Goal: Information Seeking & Learning: Learn about a topic

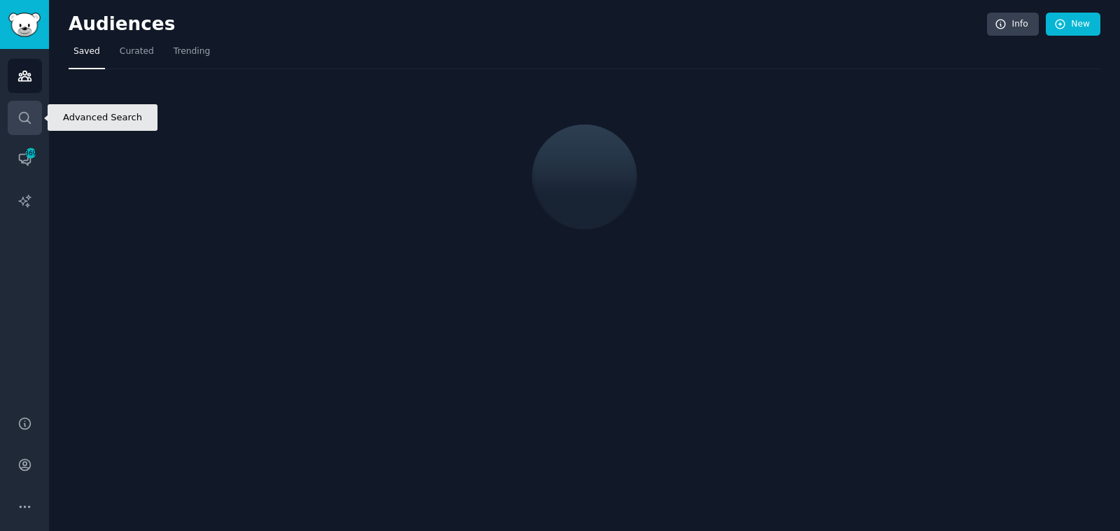
click at [32, 124] on link "Search" at bounding box center [25, 118] width 34 height 34
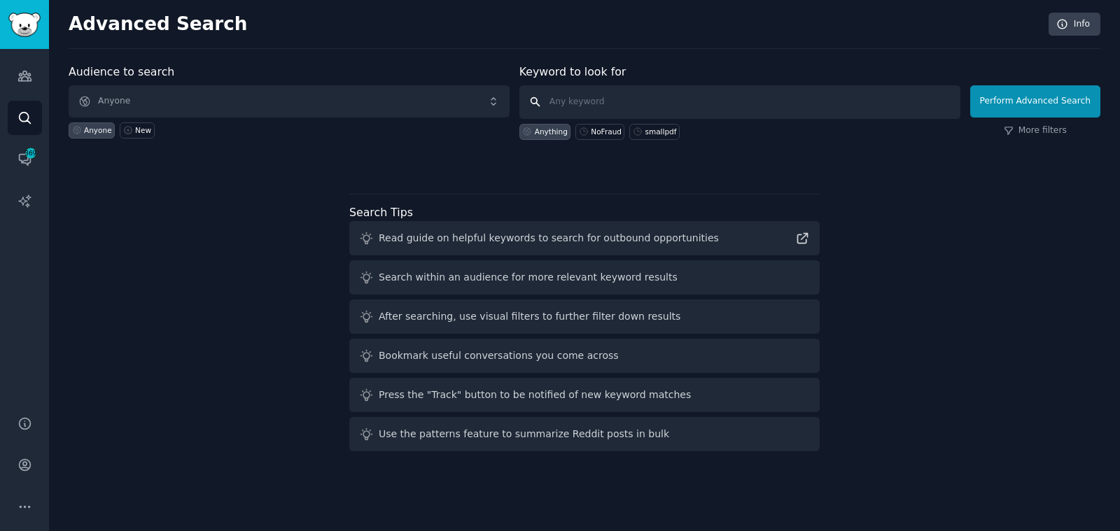
click at [726, 102] on input "text" at bounding box center [739, 102] width 441 height 34
type input "juno"
click at [1045, 134] on link "More filters" at bounding box center [1034, 131] width 63 height 13
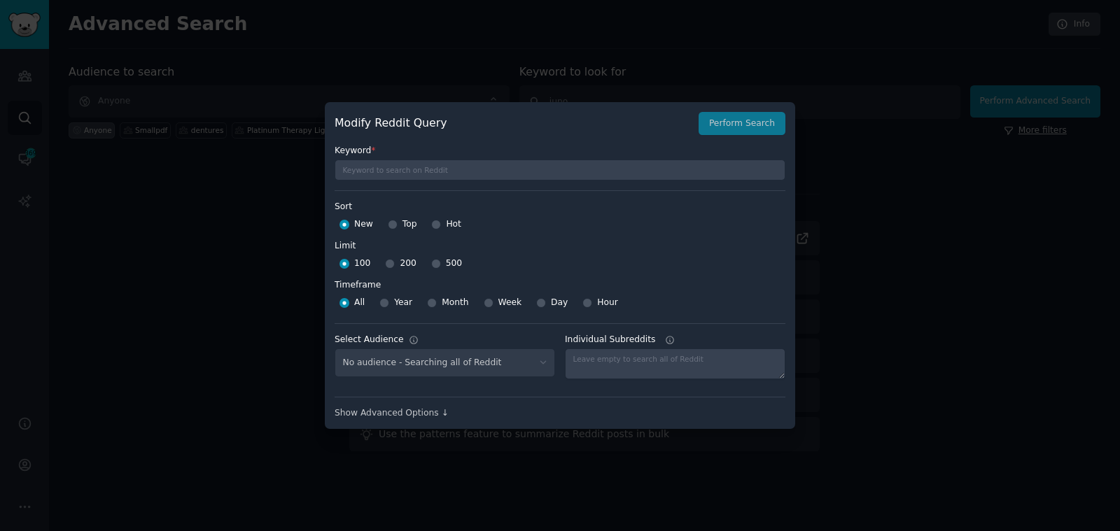
click at [1029, 128] on div at bounding box center [560, 265] width 1120 height 531
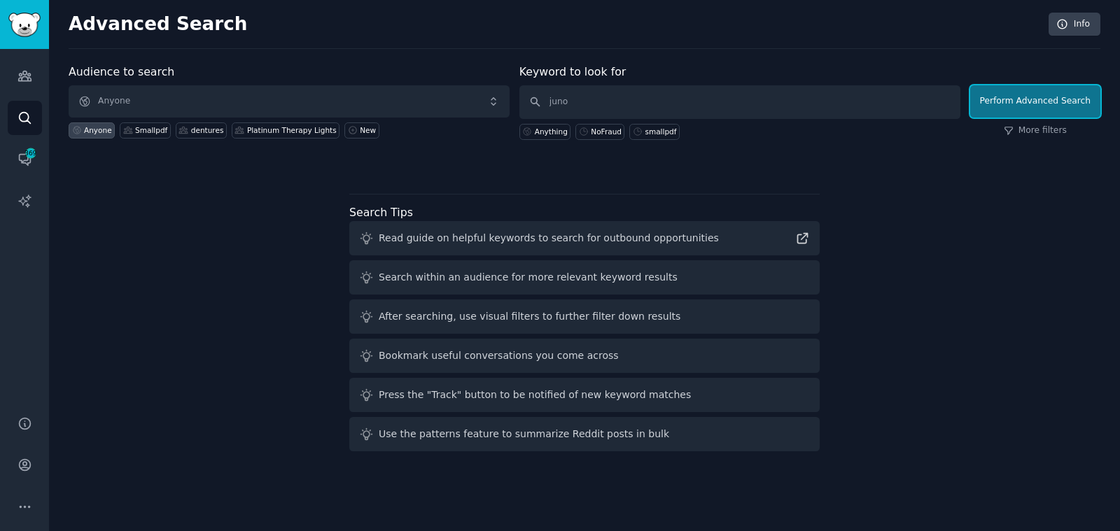
click at [1032, 96] on button "Perform Advanced Search" at bounding box center [1035, 101] width 130 height 32
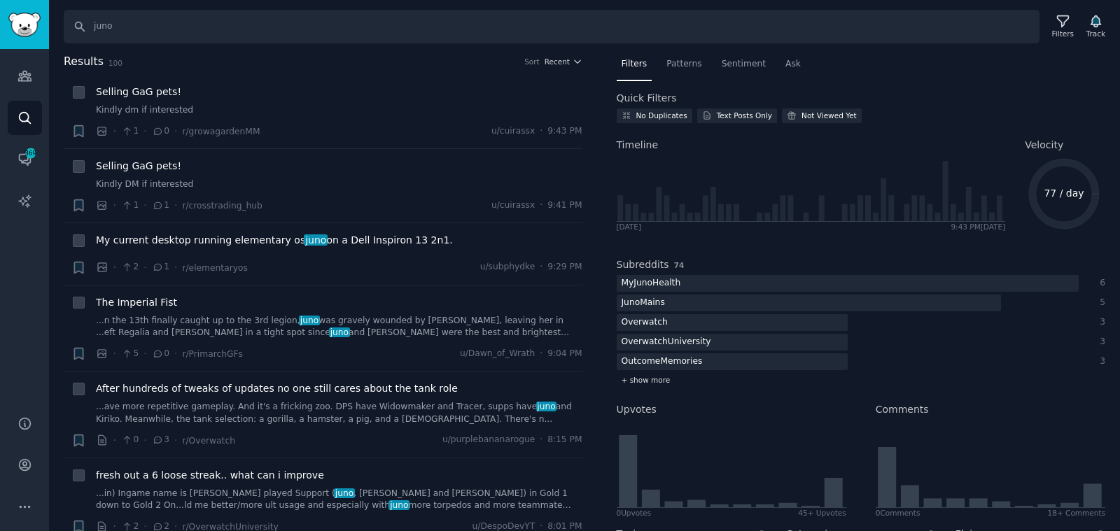
click at [642, 375] on span "+ show more" at bounding box center [645, 380] width 49 height 10
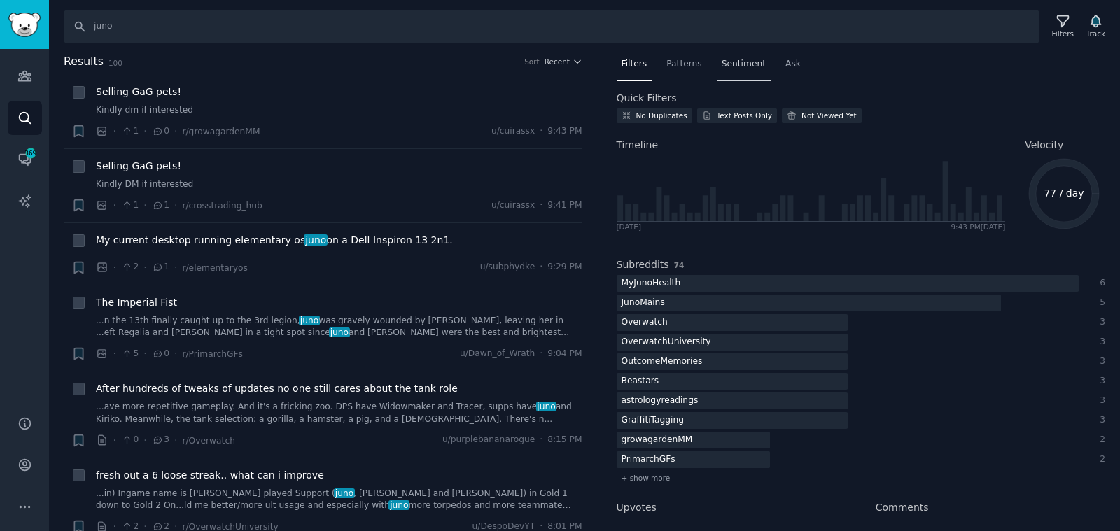
click at [723, 64] on span "Sentiment" at bounding box center [743, 64] width 44 height 13
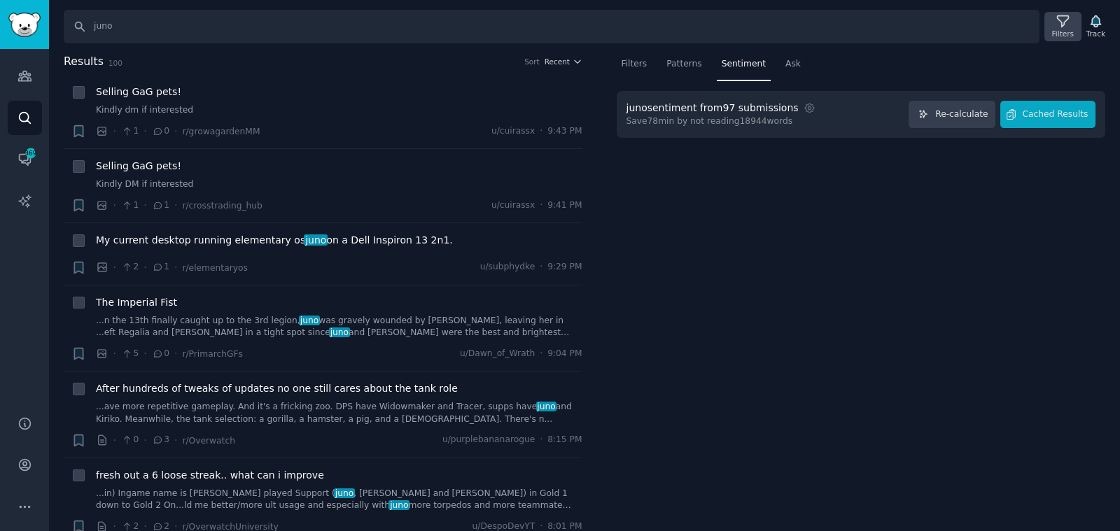
click at [1057, 23] on icon at bounding box center [1062, 21] width 15 height 15
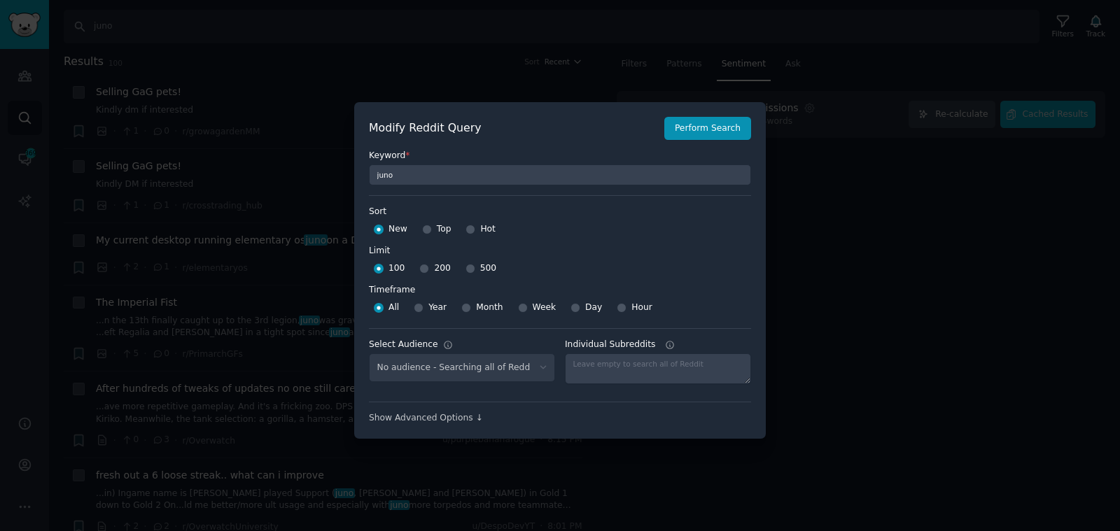
scroll to position [9, 0]
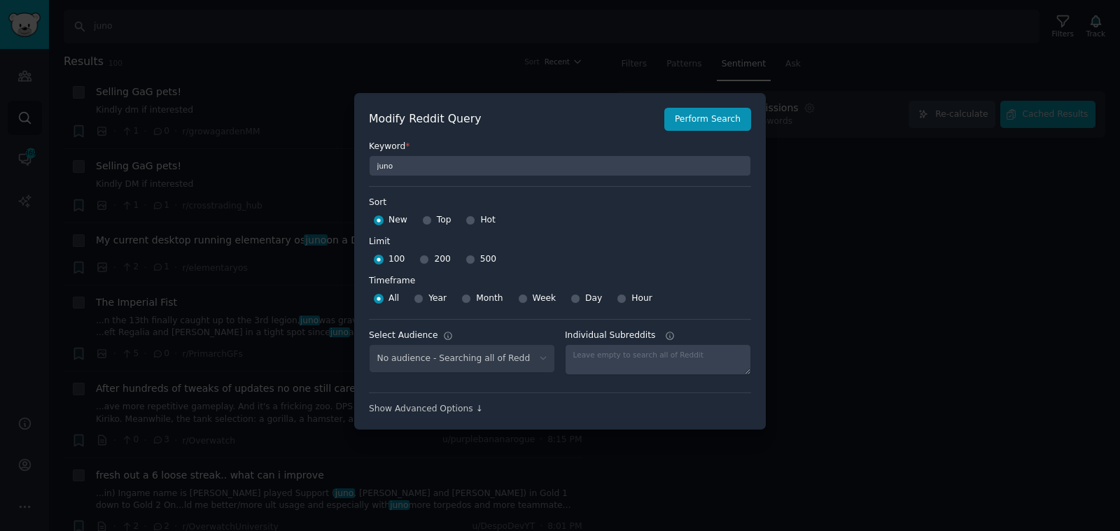
click at [521, 345] on div "No audience - Searching all of Reddit" at bounding box center [462, 358] width 186 height 29
click at [516, 355] on select "No audience - Searching all of Reddit" at bounding box center [462, 358] width 186 height 29
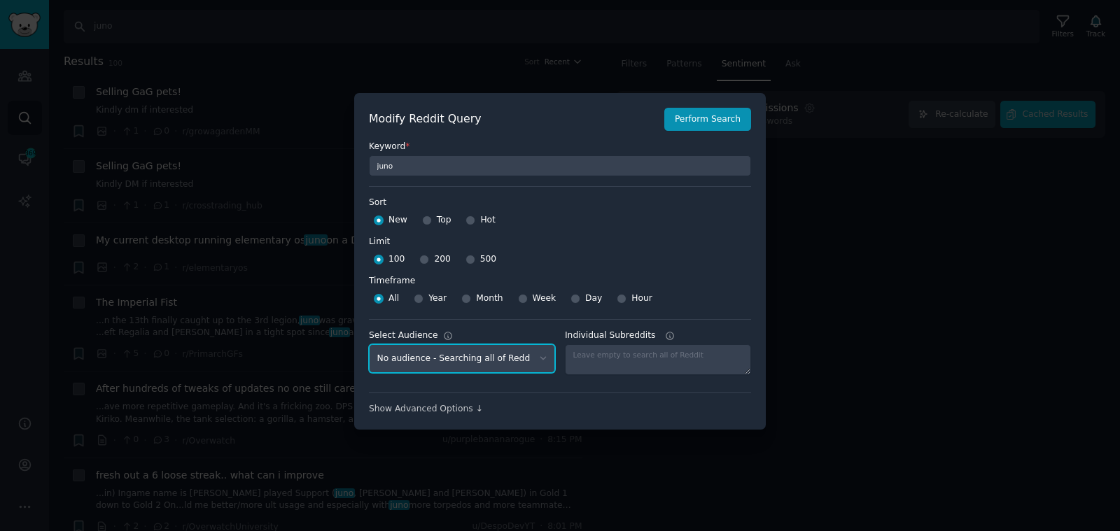
select select "190b7459fd"
click at [369, 344] on select "No audience - Searching all of Reddit [URL] - 6 Subreddits NoFraud - 9 Subreddi…" at bounding box center [462, 358] width 186 height 29
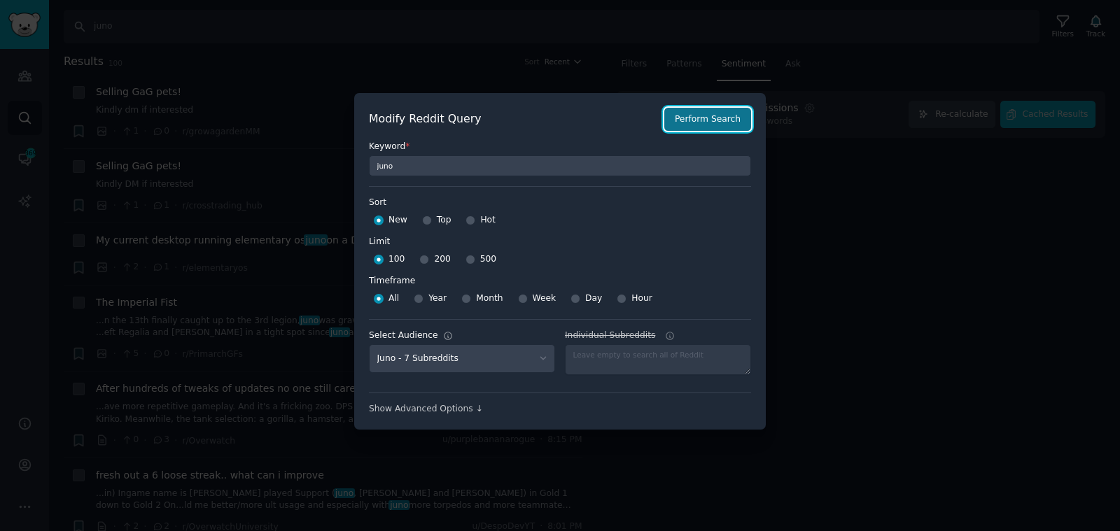
click at [696, 119] on button "Perform Search" at bounding box center [707, 120] width 87 height 24
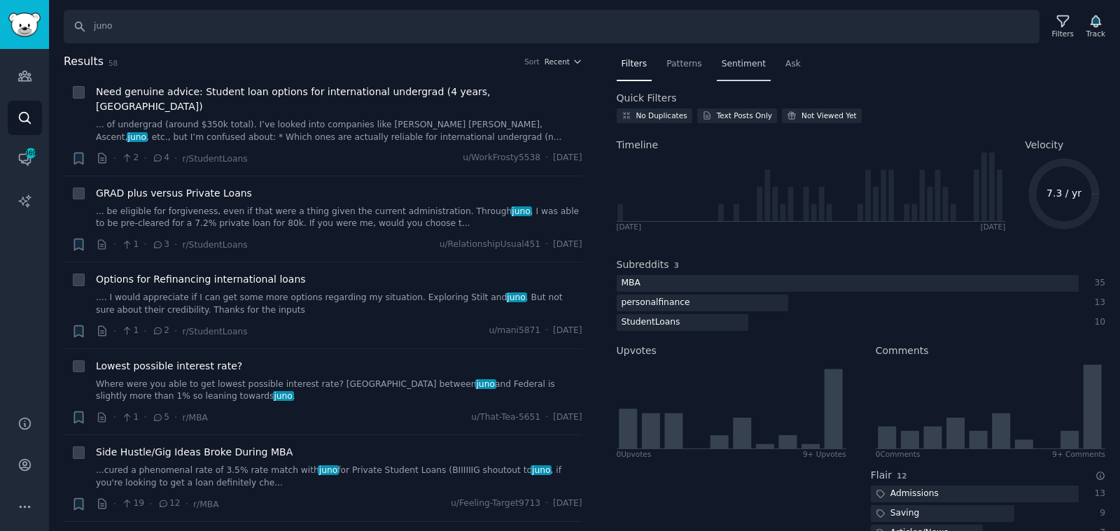
click at [748, 63] on span "Sentiment" at bounding box center [743, 64] width 44 height 13
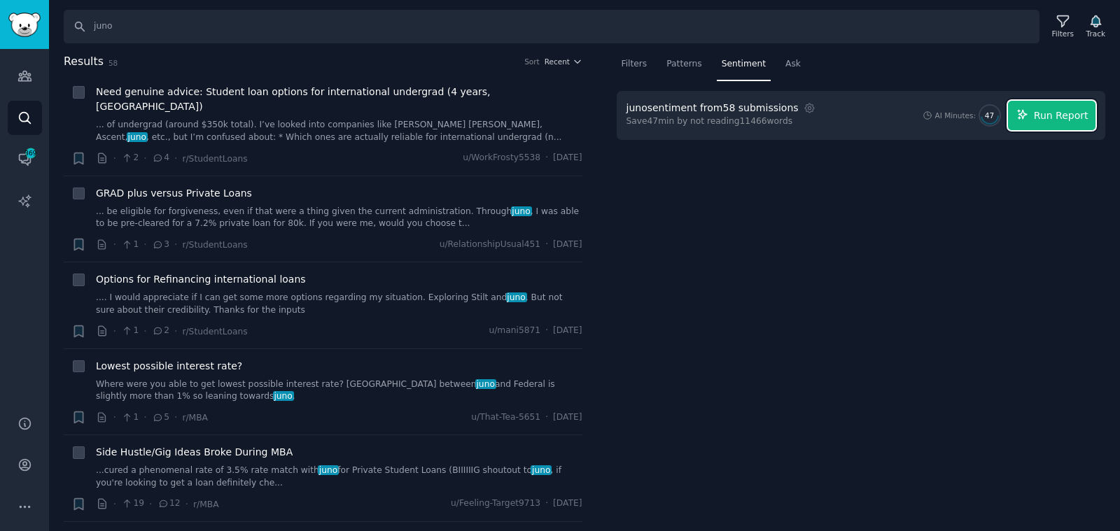
click at [1064, 113] on span "Run Report" at bounding box center [1060, 115] width 55 height 15
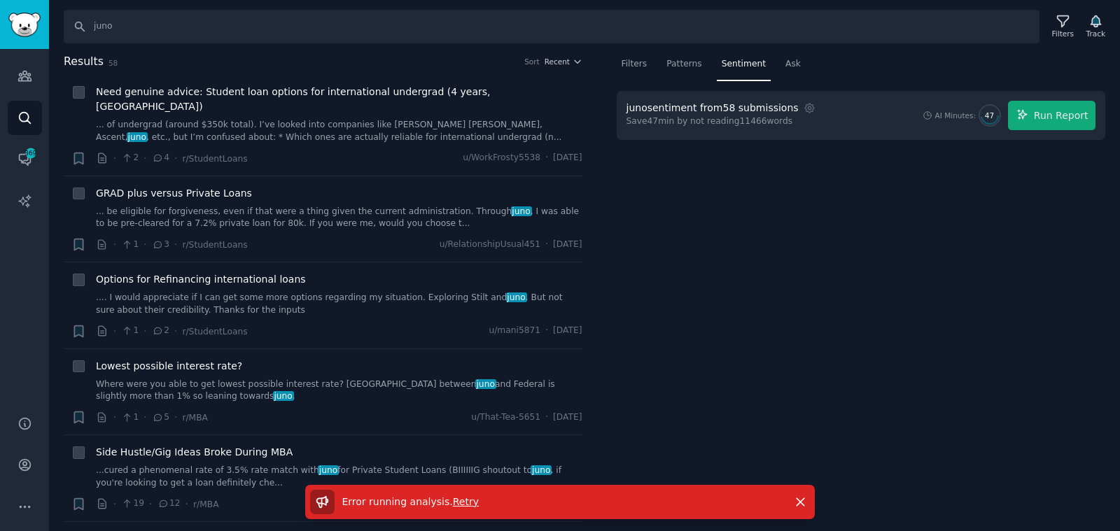
click at [459, 504] on span "Retry" at bounding box center [466, 501] width 26 height 11
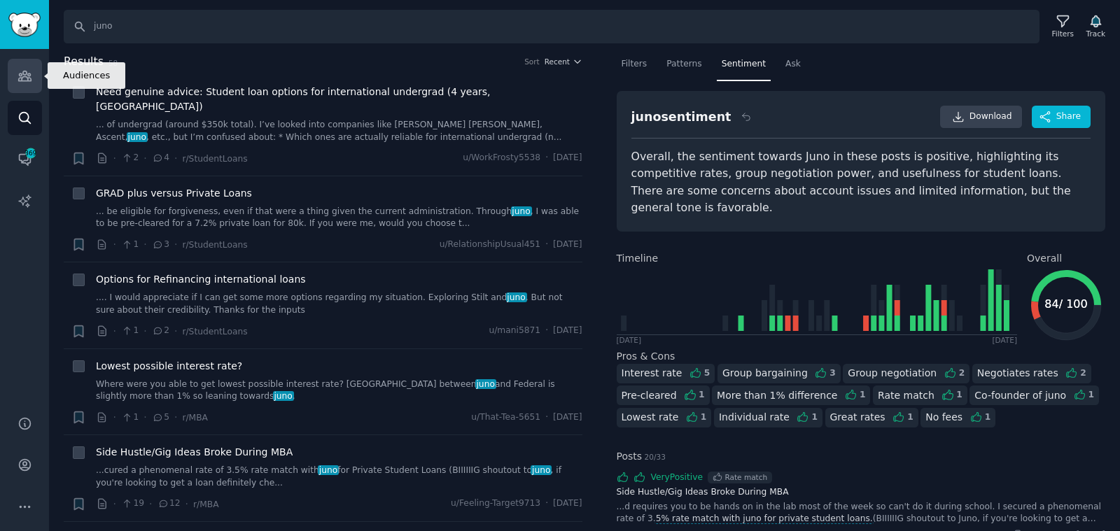
click at [21, 67] on link "Audiences" at bounding box center [25, 76] width 34 height 34
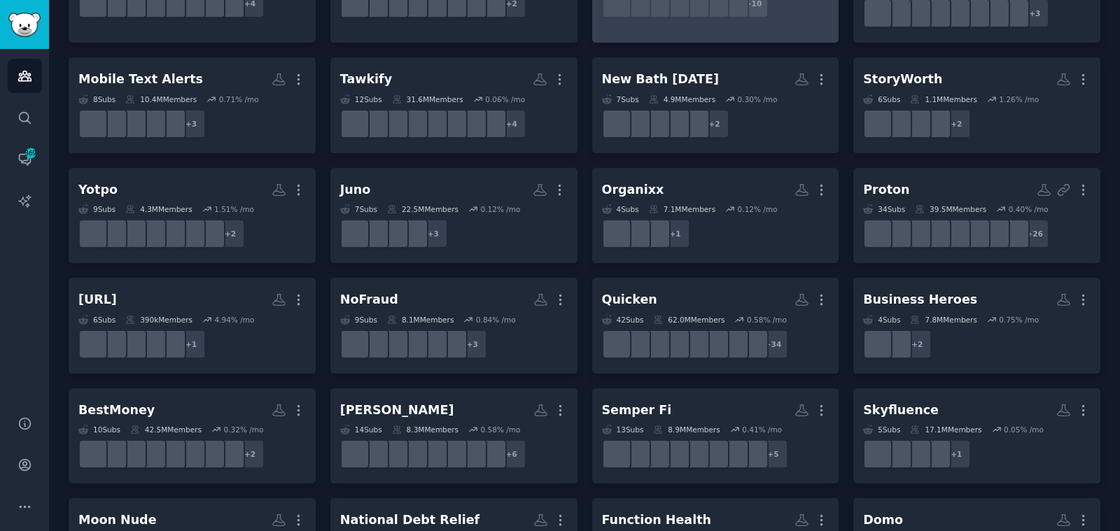
scroll to position [308, 0]
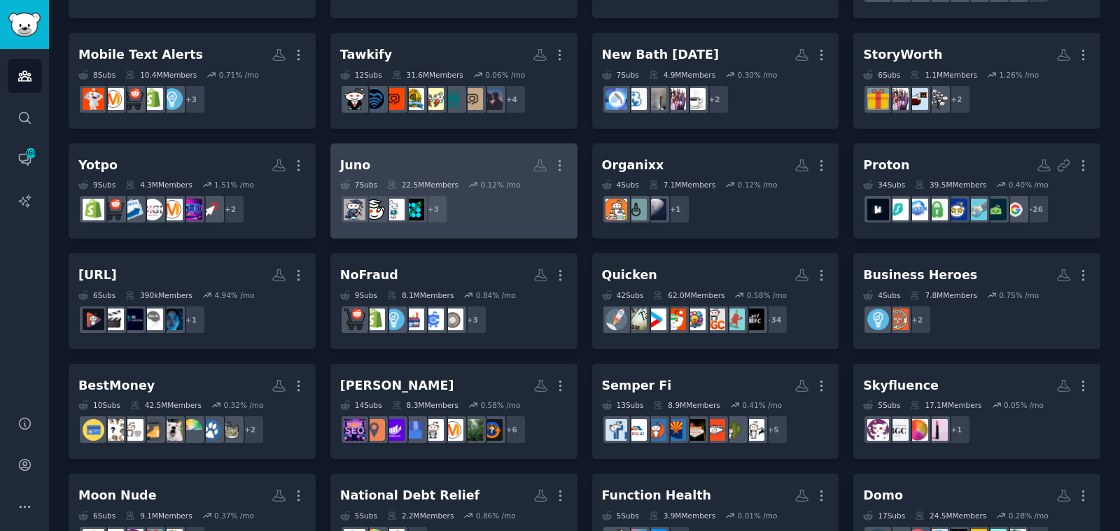
click at [451, 153] on h2 "Juno More" at bounding box center [453, 165] width 227 height 24
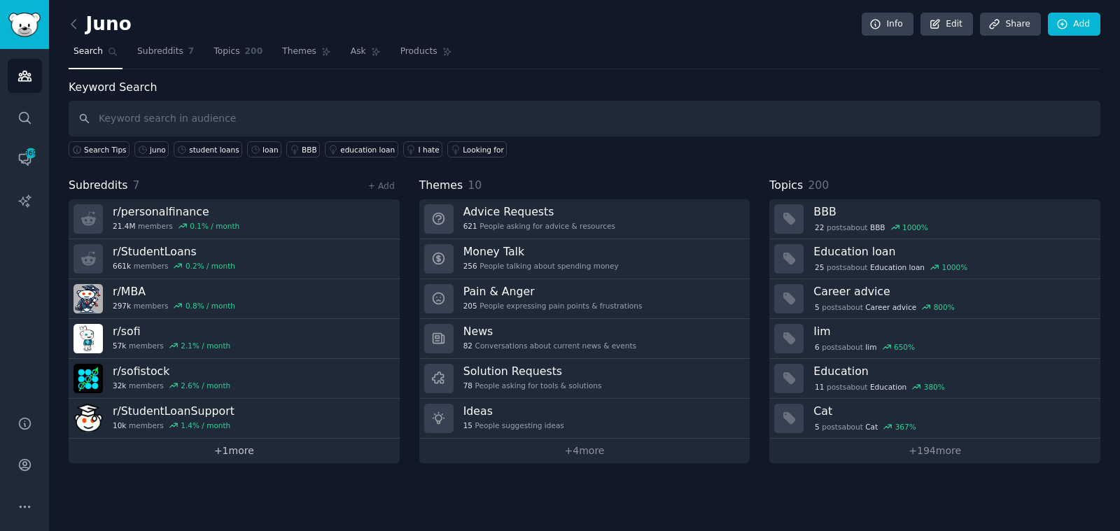
click at [226, 446] on link "+ 1 more" at bounding box center [234, 451] width 331 height 24
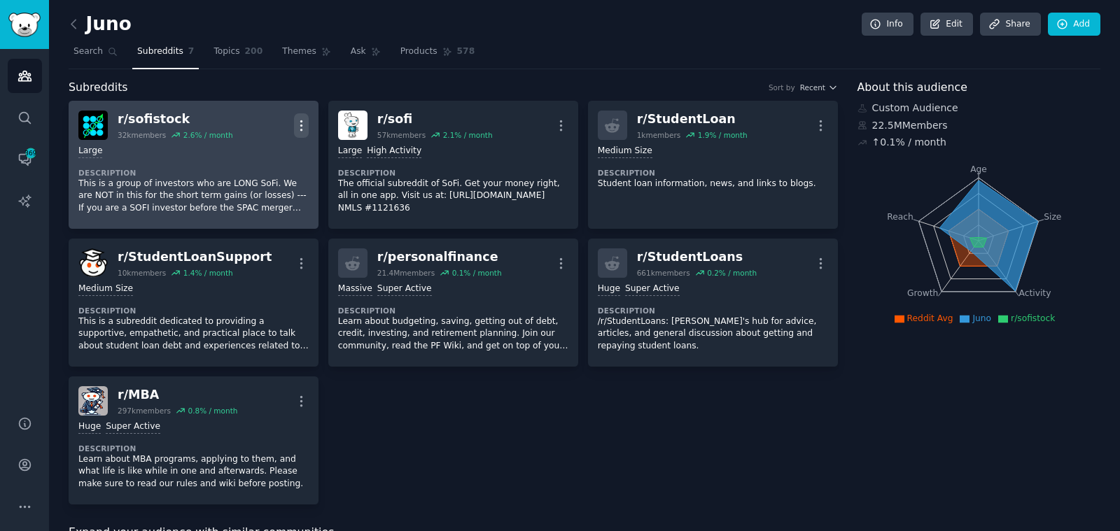
click at [298, 129] on icon "button" at bounding box center [301, 125] width 15 height 15
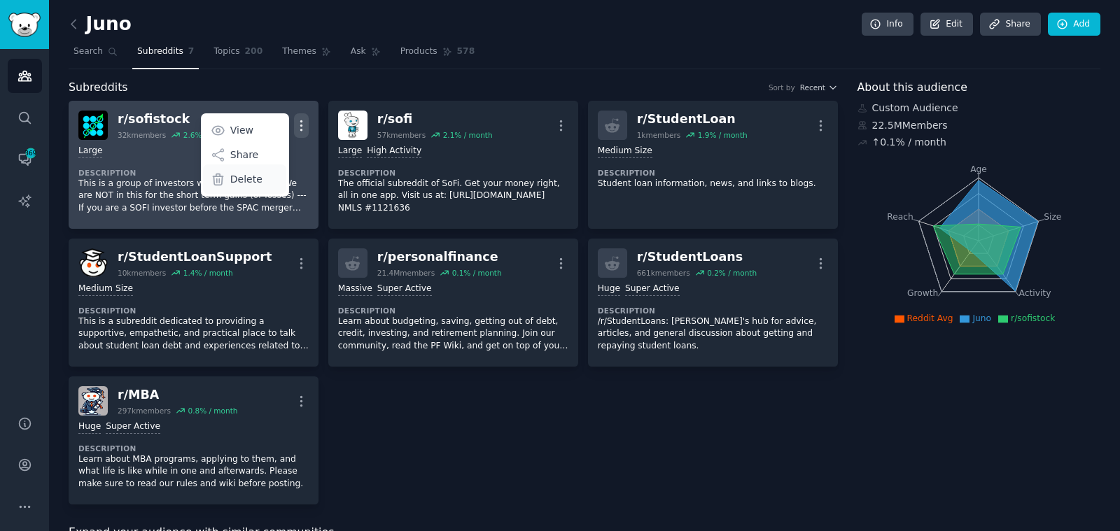
click at [252, 188] on div "Delete" at bounding box center [244, 178] width 83 height 29
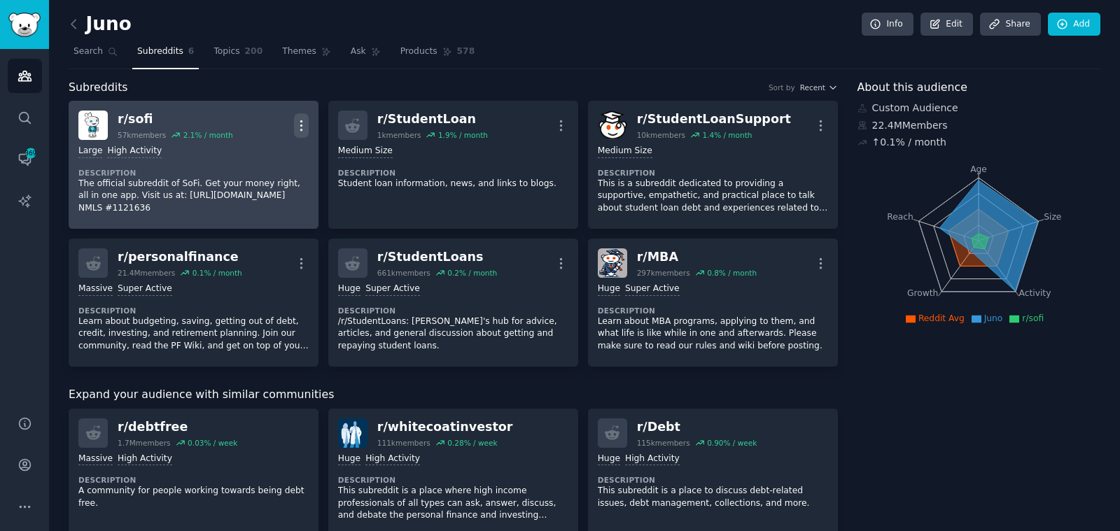
click at [306, 122] on icon "button" at bounding box center [301, 125] width 15 height 15
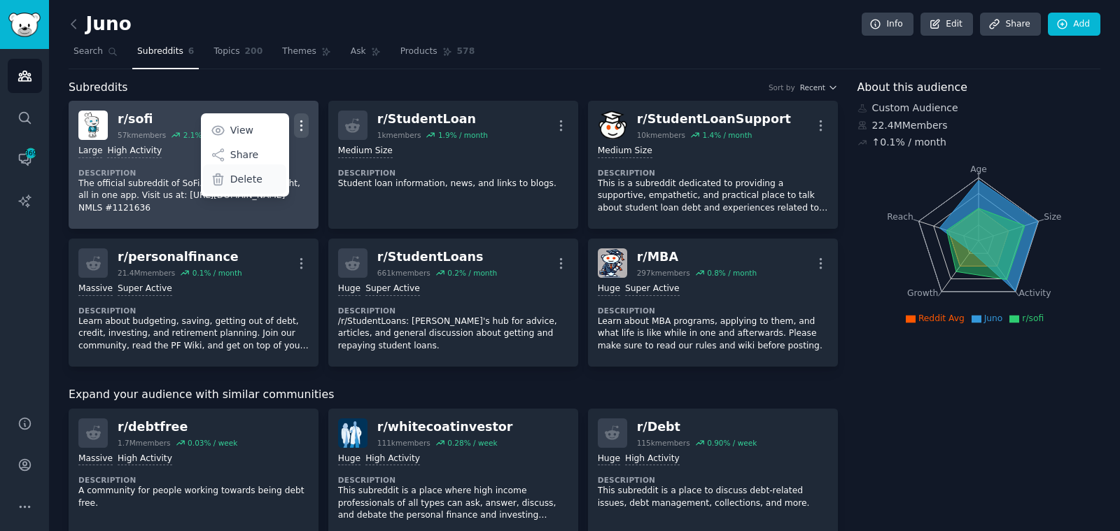
click at [267, 178] on div "Delete" at bounding box center [244, 178] width 83 height 29
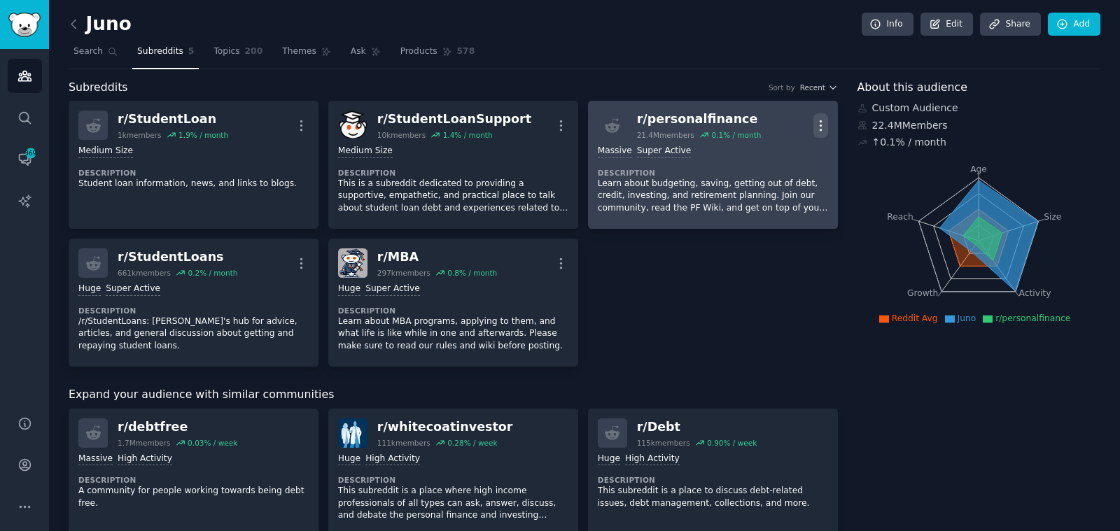
click at [821, 126] on icon "button" at bounding box center [820, 125] width 15 height 15
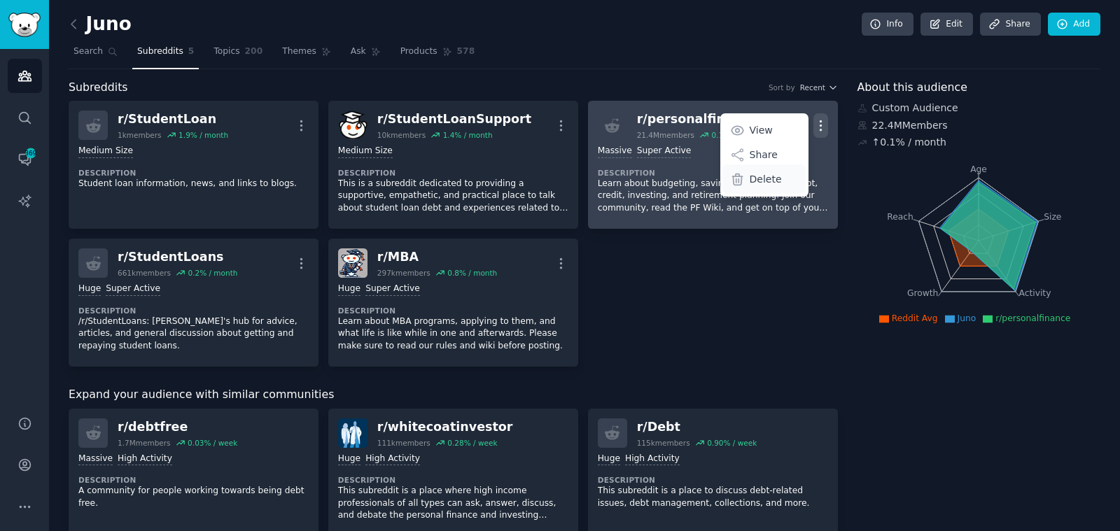
click at [788, 181] on div "Delete" at bounding box center [763, 178] width 83 height 29
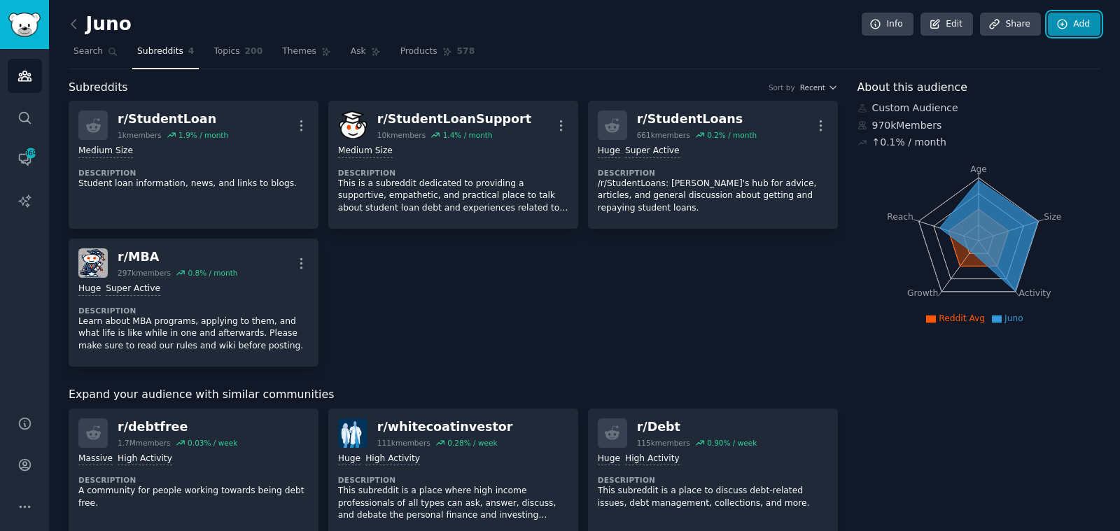
click at [1071, 17] on link "Add" at bounding box center [1073, 25] width 52 height 24
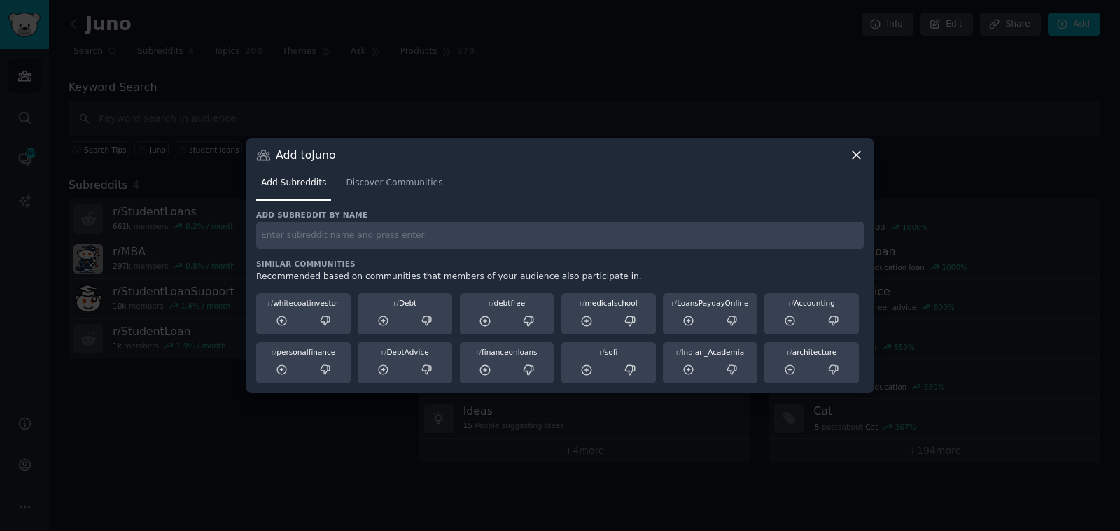
click at [497, 223] on input "text" at bounding box center [559, 235] width 607 height 27
type input "gradadmissions"
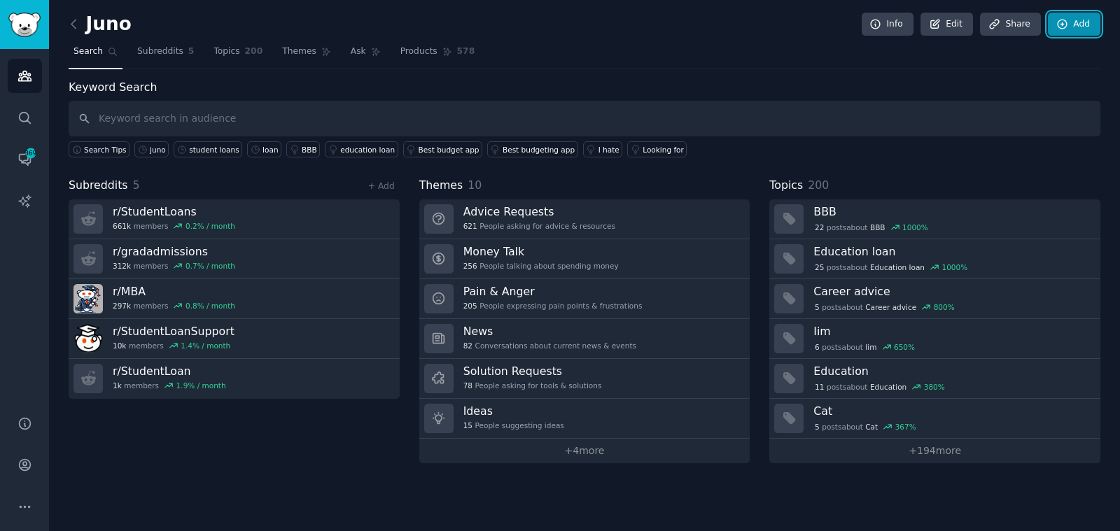
click at [1075, 24] on link "Add" at bounding box center [1073, 25] width 52 height 24
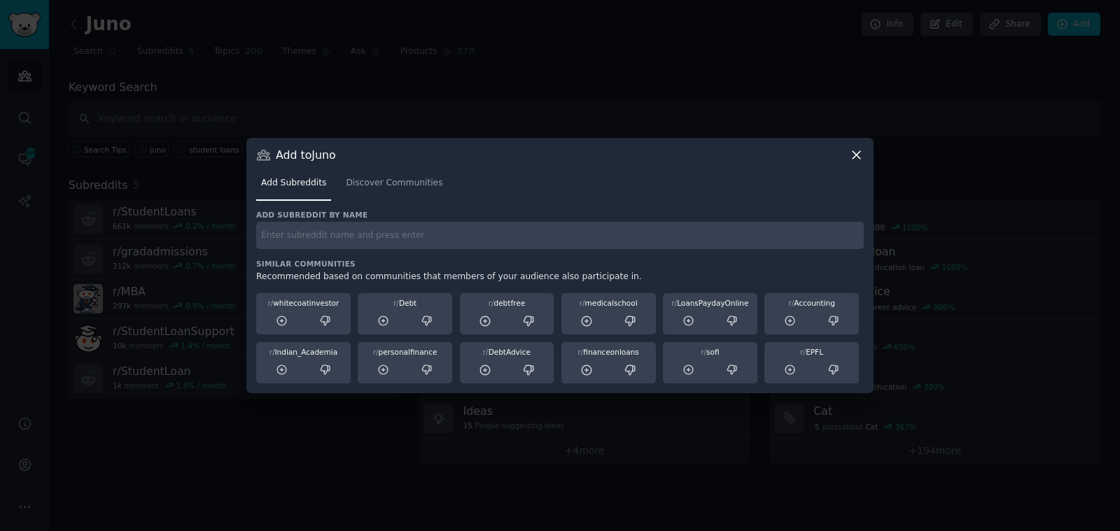
click at [626, 241] on input "text" at bounding box center [559, 235] width 607 height 27
type input "gradschool"
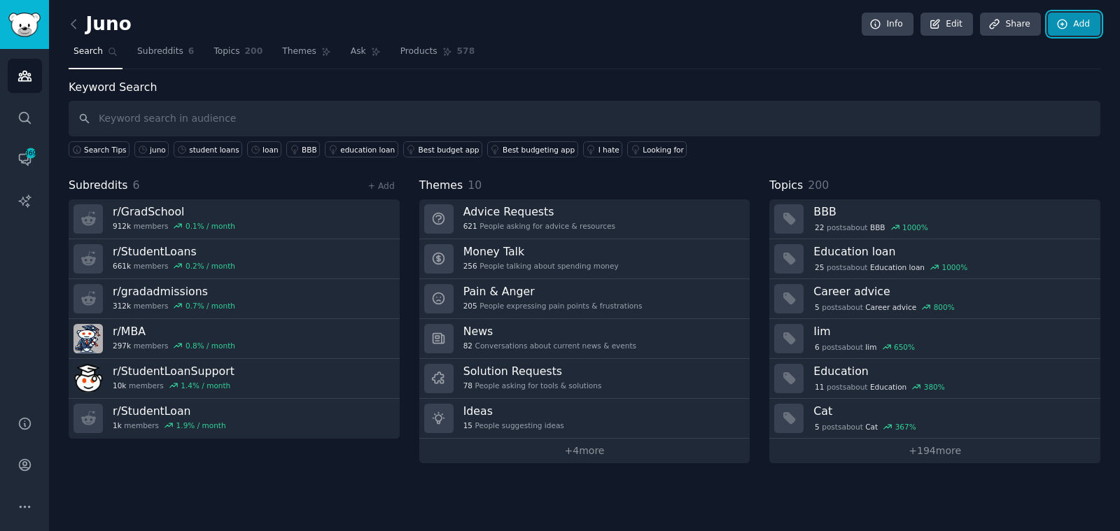
click at [1076, 19] on link "Add" at bounding box center [1073, 25] width 52 height 24
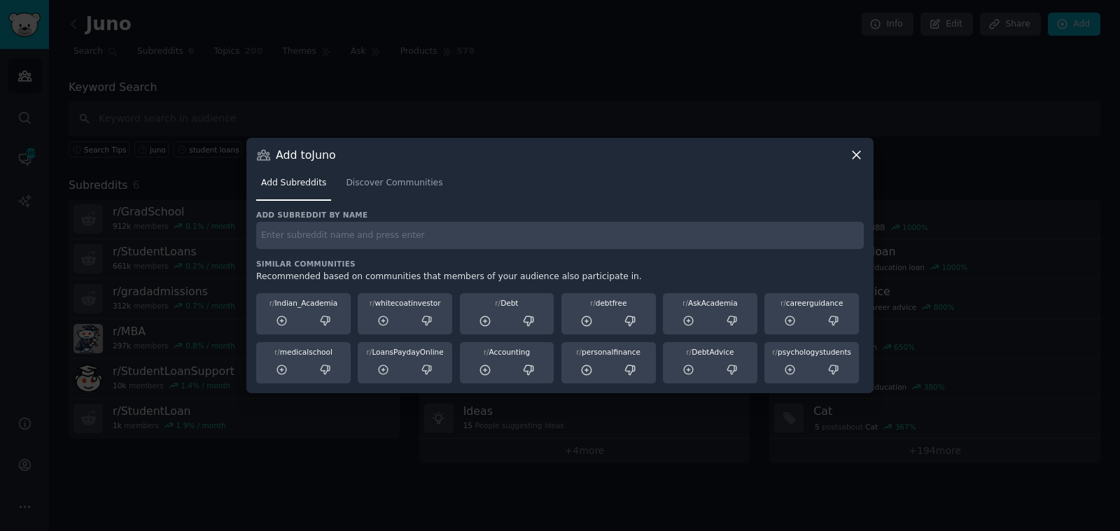
click at [506, 241] on input "text" at bounding box center [559, 235] width 607 height 27
type input "medschool"
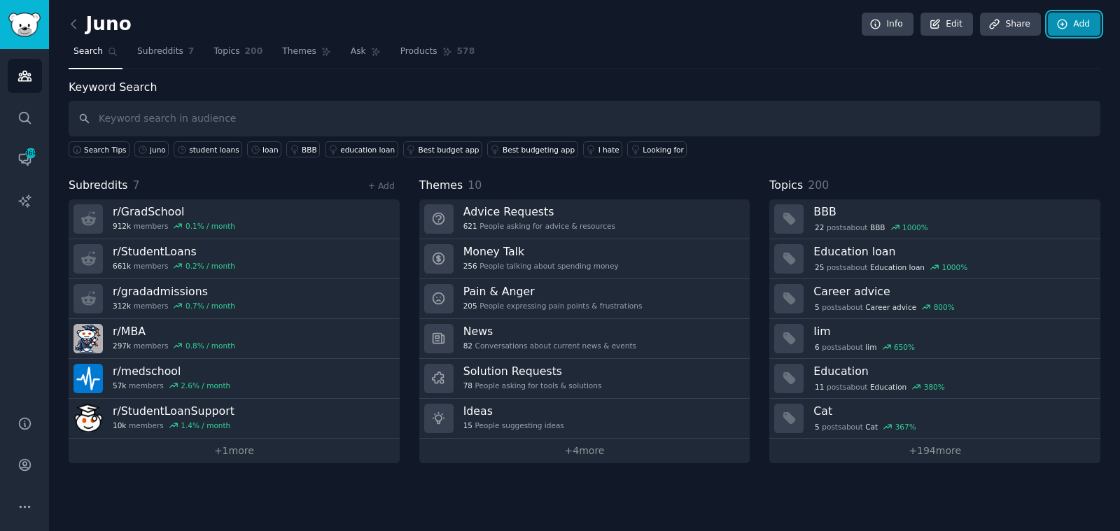
click at [1075, 24] on link "Add" at bounding box center [1073, 25] width 52 height 24
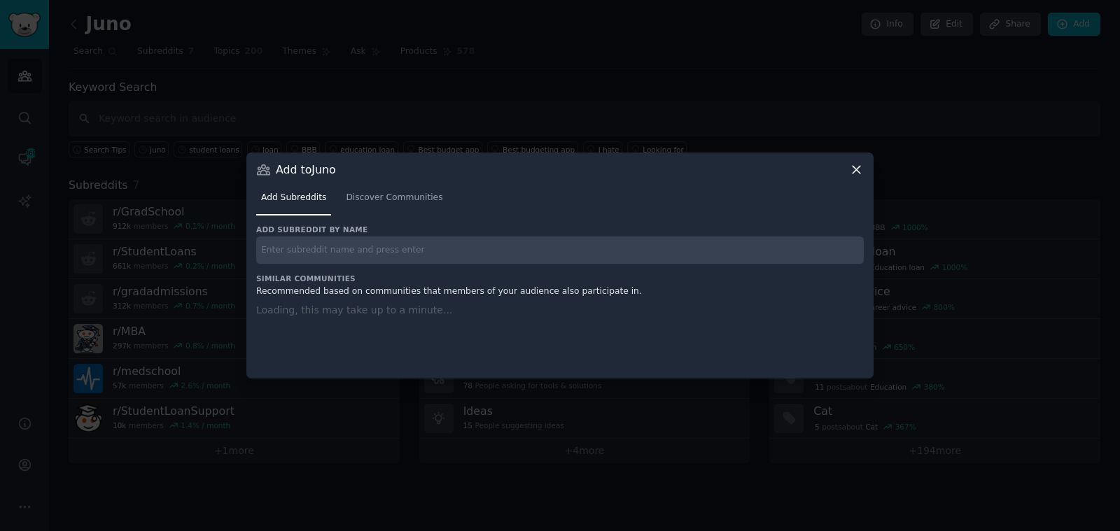
click at [414, 250] on input "text" at bounding box center [559, 250] width 607 height 27
type input "a"
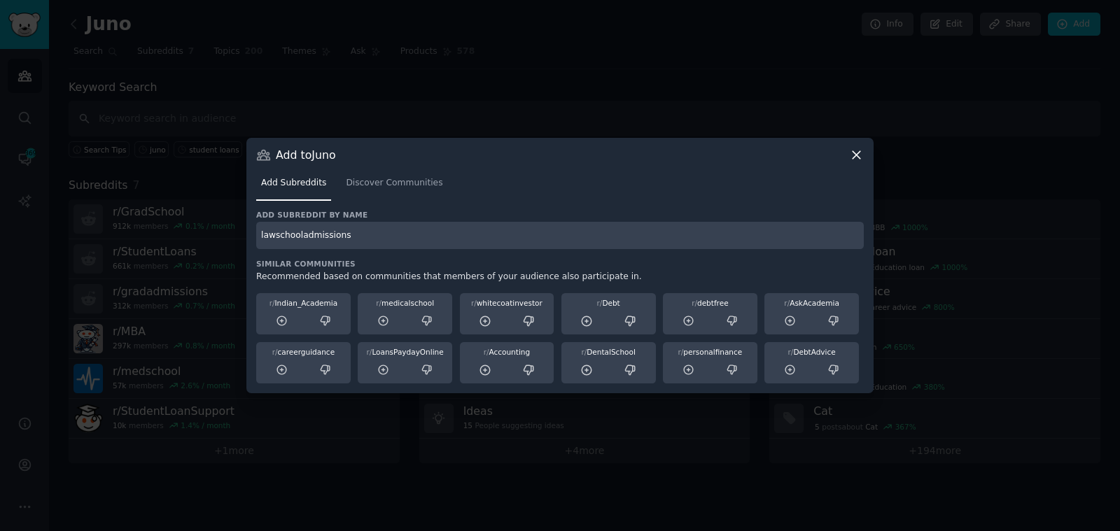
type input "lawschooladmissions"
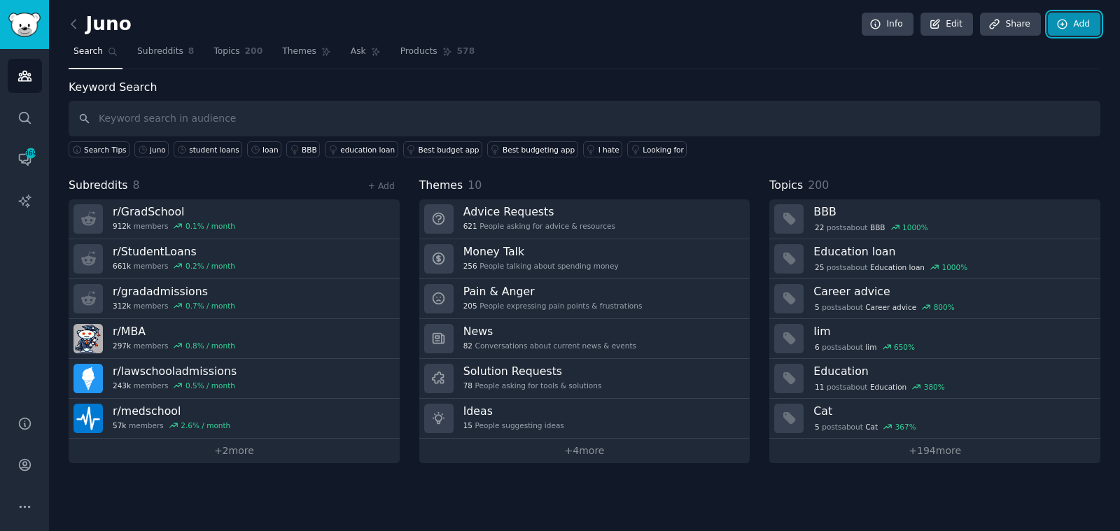
click at [1091, 24] on link "Add" at bounding box center [1073, 25] width 52 height 24
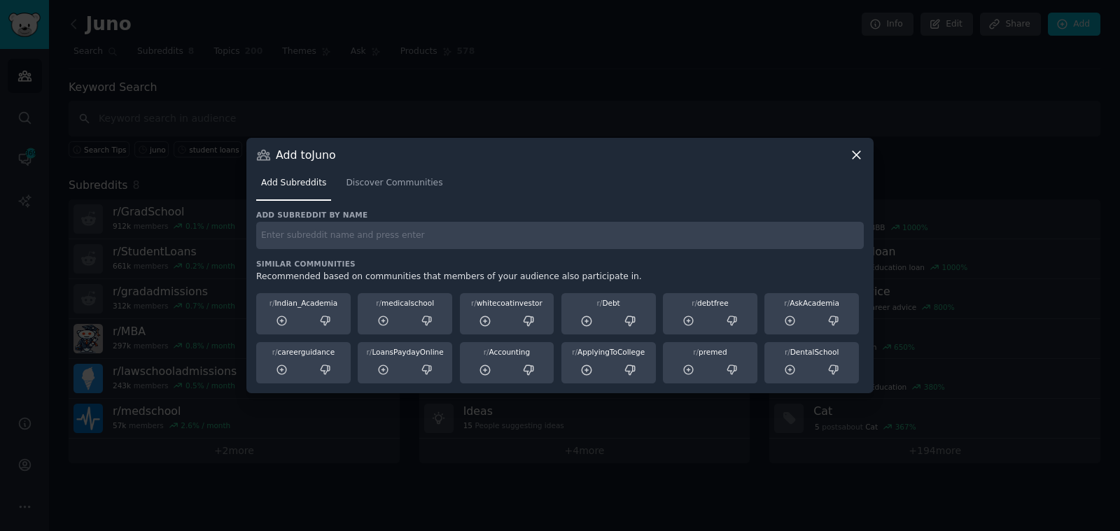
click at [497, 241] on input "text" at bounding box center [559, 235] width 607 height 27
type input "applyingtocollege"
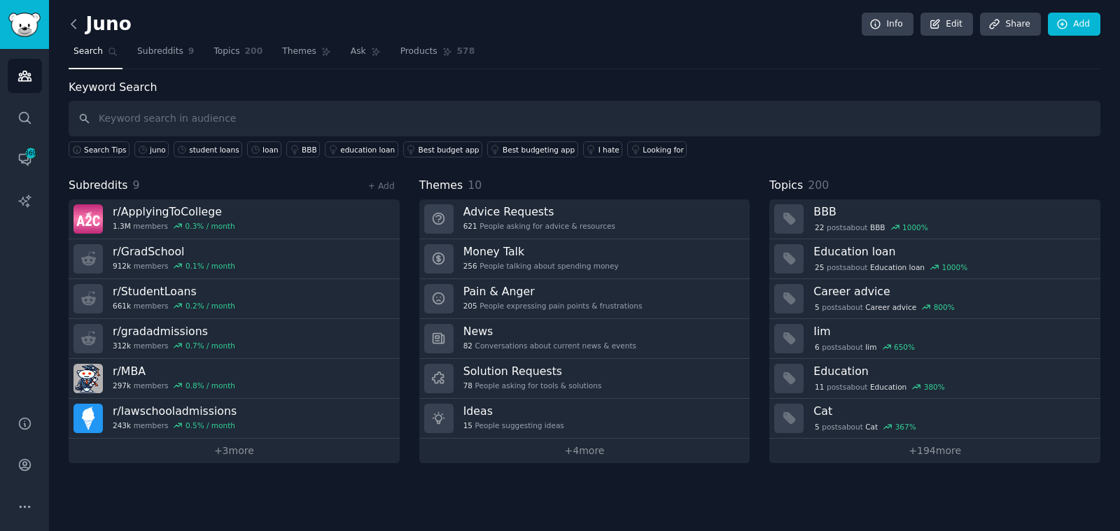
click at [69, 24] on icon at bounding box center [73, 24] width 15 height 15
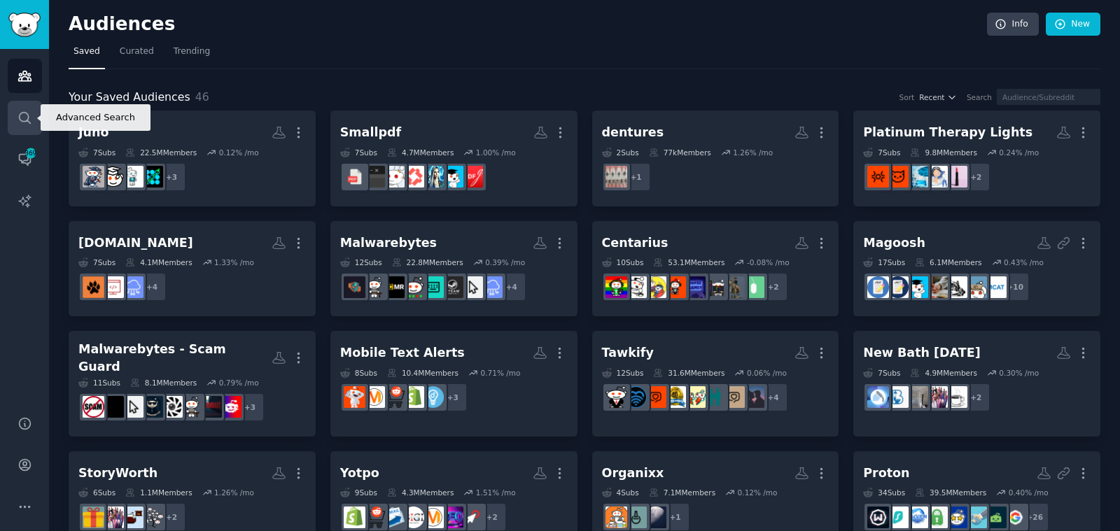
click at [30, 129] on link "Search" at bounding box center [25, 118] width 34 height 34
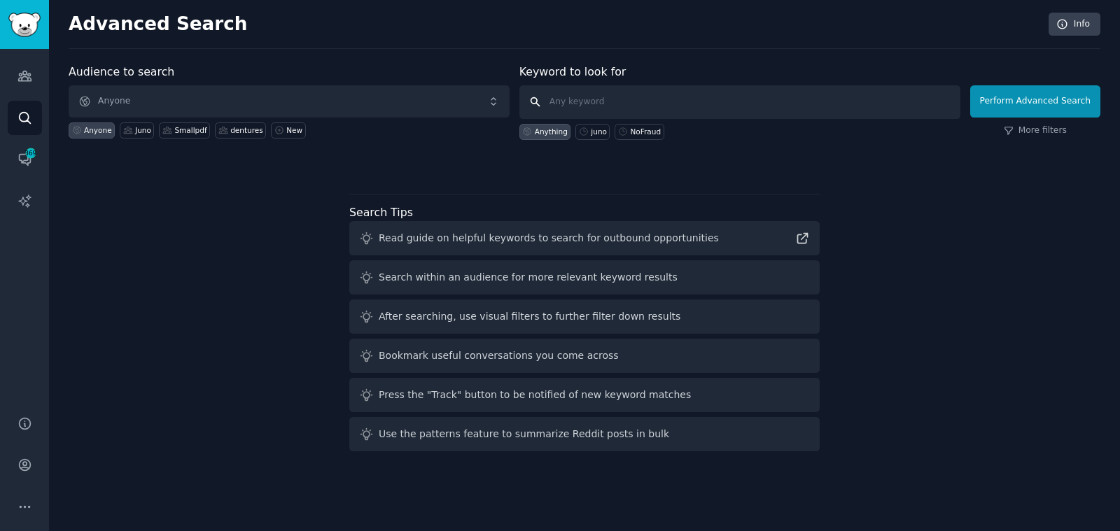
click at [640, 97] on input "text" at bounding box center [739, 102] width 441 height 34
click at [131, 125] on div "Juno" at bounding box center [137, 130] width 34 height 16
click at [622, 105] on input "text" at bounding box center [739, 102] width 441 height 34
type input "juno"
click button "Perform Advanced Search" at bounding box center [1035, 101] width 130 height 32
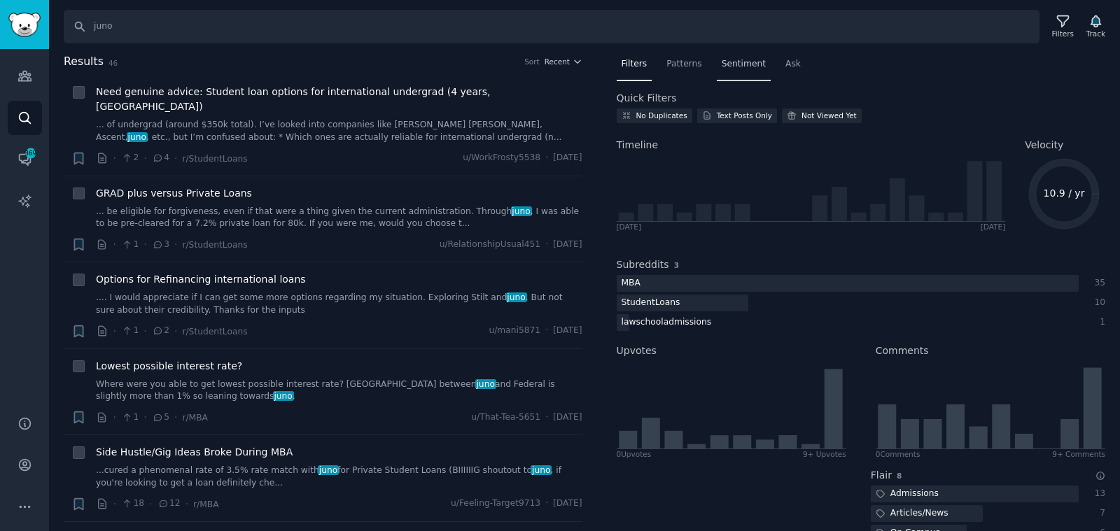
click at [749, 60] on span "Sentiment" at bounding box center [743, 64] width 44 height 13
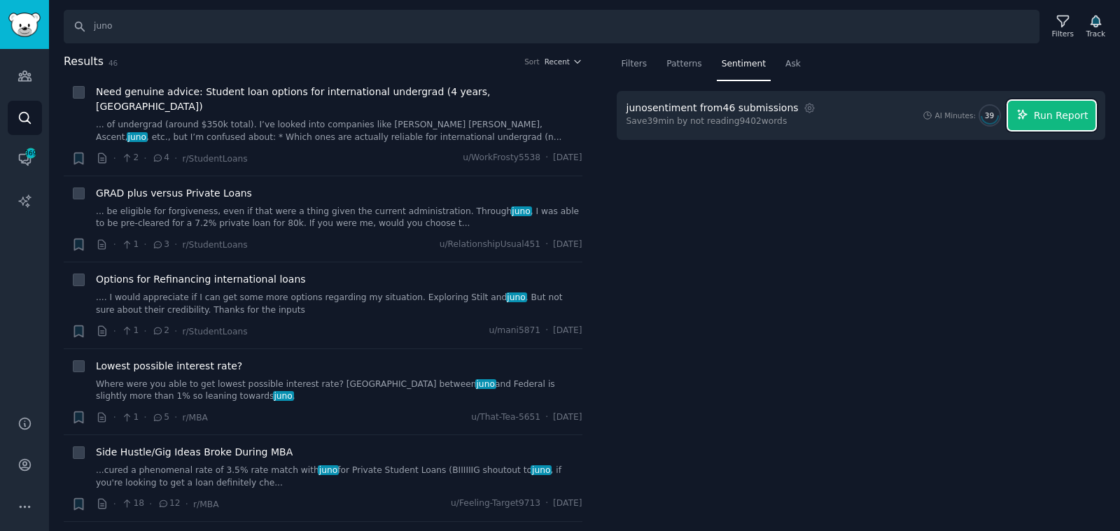
click at [1045, 113] on span "Run Report" at bounding box center [1060, 115] width 55 height 15
